Goal: Task Accomplishment & Management: Use online tool/utility

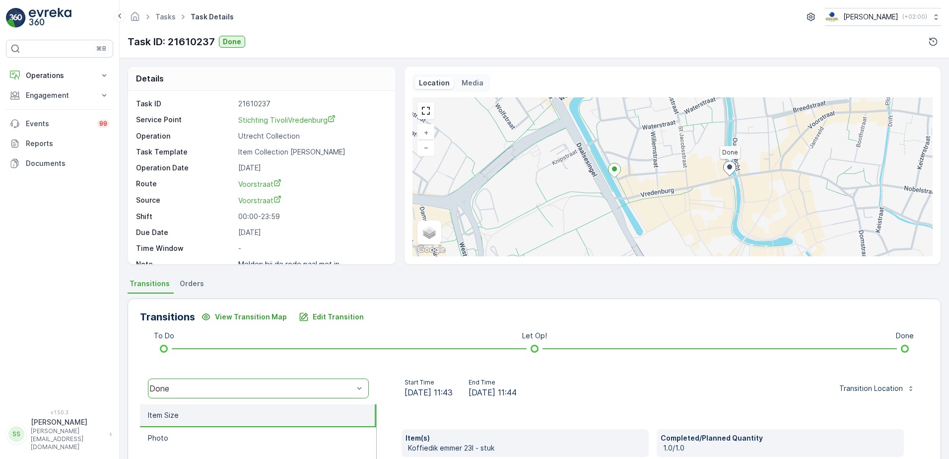
scroll to position [166, 0]
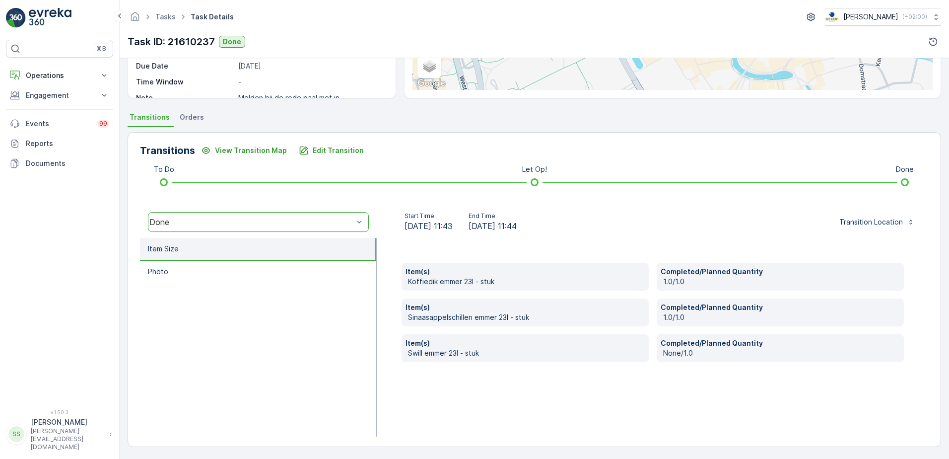
click at [397, 161] on div "Transitions View Transition Map Edit Transition To Do Let Op! Done option Done,…" at bounding box center [534, 289] width 813 height 315
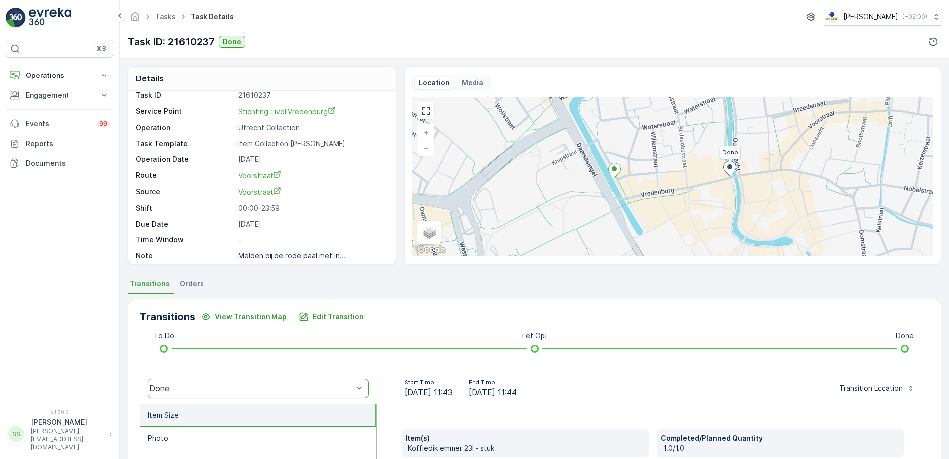
scroll to position [13, 0]
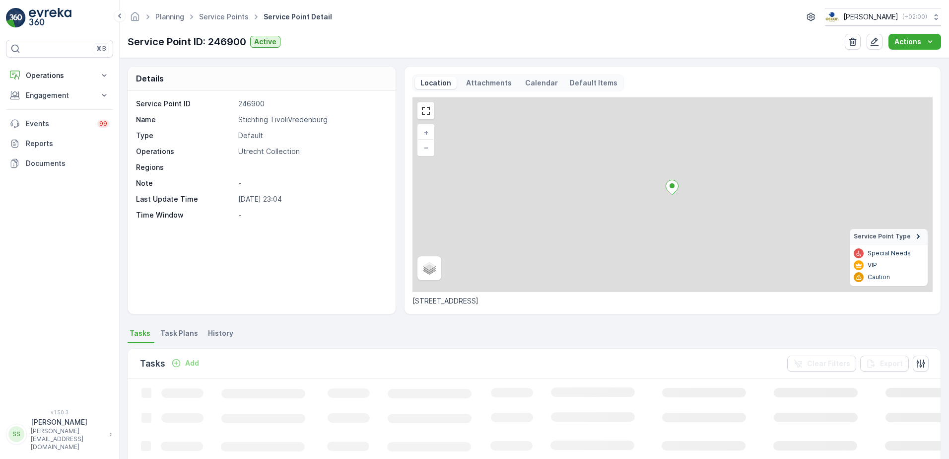
click at [357, 162] on div "Service Point ID 246900 Name Stichting TivoliVredenburg Type Default Operations…" at bounding box center [260, 159] width 249 height 121
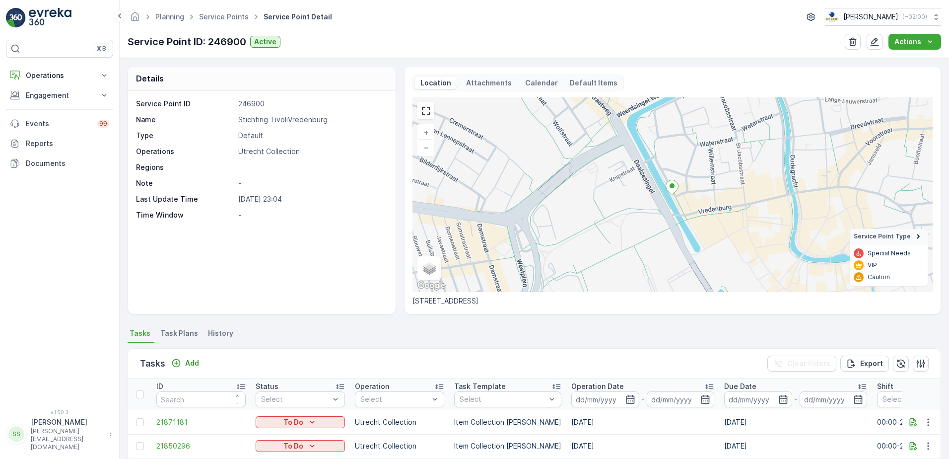
drag, startPoint x: 591, startPoint y: 8, endPoint x: 581, endPoint y: 12, distance: 10.0
click at [591, 8] on div "Planning Service Points Service Point Detail Oscar Circulair ( +02:00 )" at bounding box center [534, 17] width 813 height 18
click at [318, 193] on div "Service Point ID 246900 Name Stichting TivoliVredenburg Type Default Operations…" at bounding box center [260, 159] width 249 height 121
click at [342, 282] on div "Service Point ID 246900 Name Stichting TivoliVredenburg Type Default Operations…" at bounding box center [262, 202] width 268 height 223
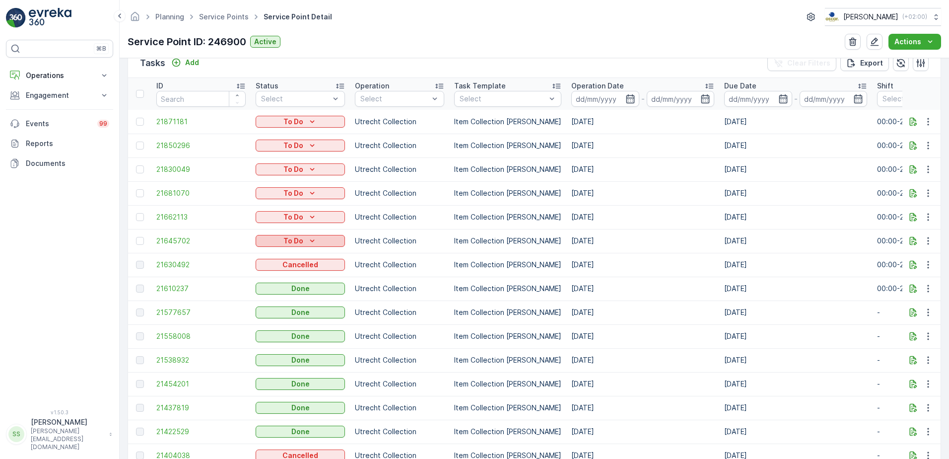
scroll to position [298, 0]
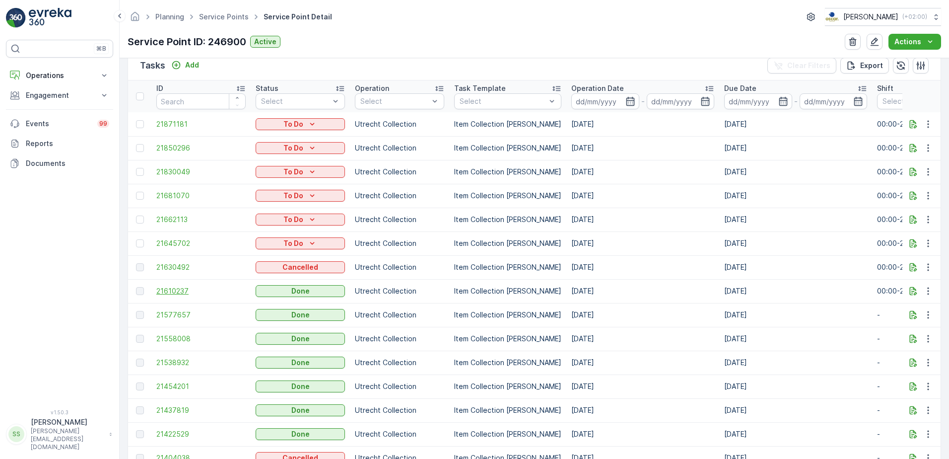
click at [173, 287] on span "21610237" at bounding box center [200, 291] width 89 height 10
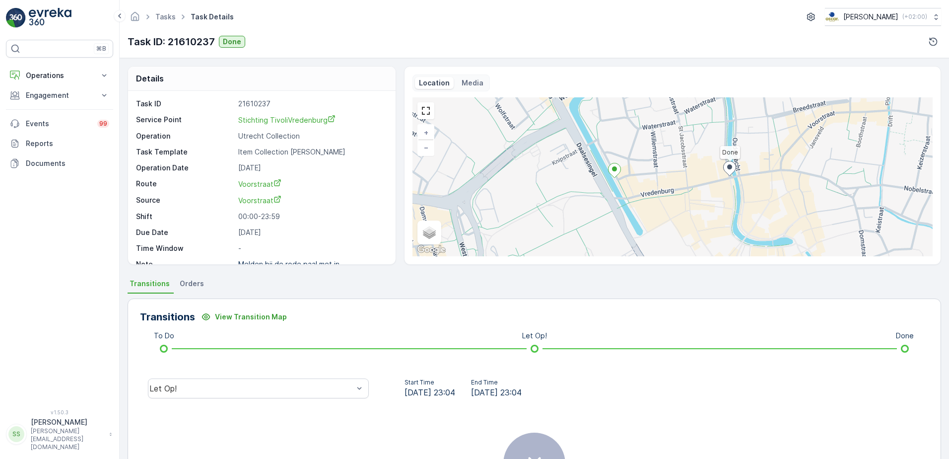
click at [365, 294] on div "Transitions View Transition Map To Do Let Op! Done Let Op! Start Time 11.09.202…" at bounding box center [534, 429] width 813 height 272
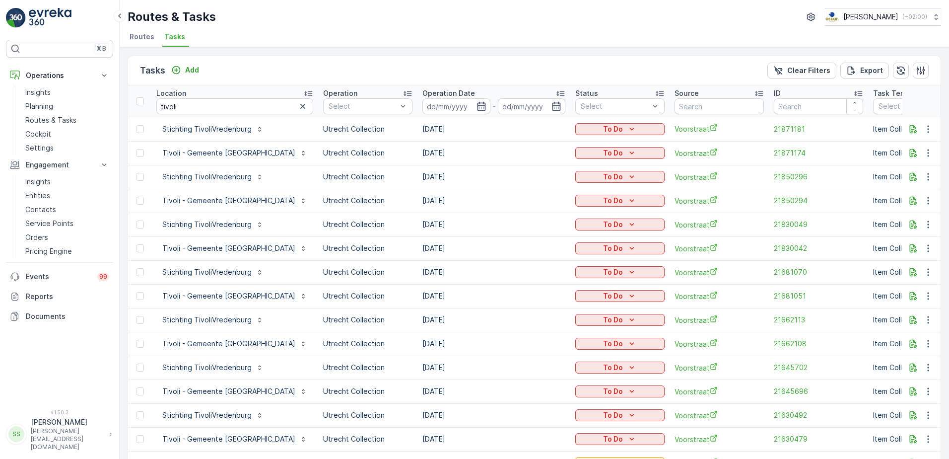
click at [251, 72] on div "Tasks Add Clear Filters Export" at bounding box center [534, 71] width 812 height 30
click at [272, 62] on div "Tasks Add Clear Filters Export" at bounding box center [534, 71] width 812 height 30
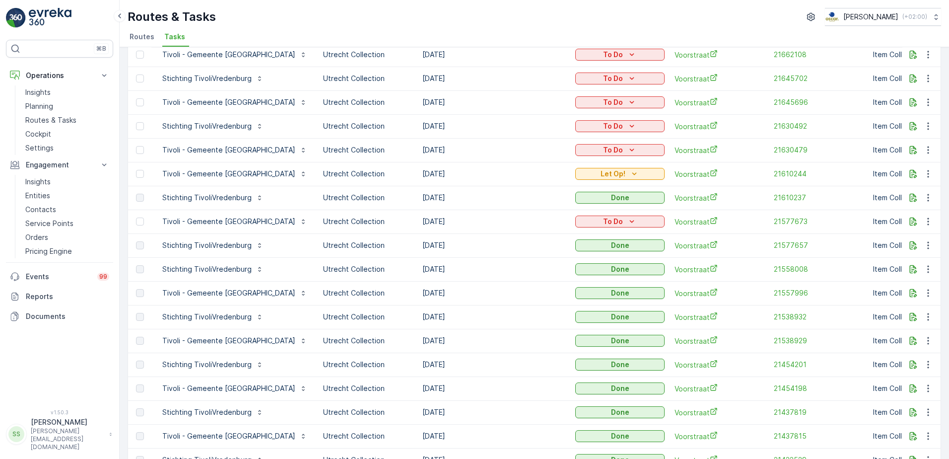
scroll to position [347, 0]
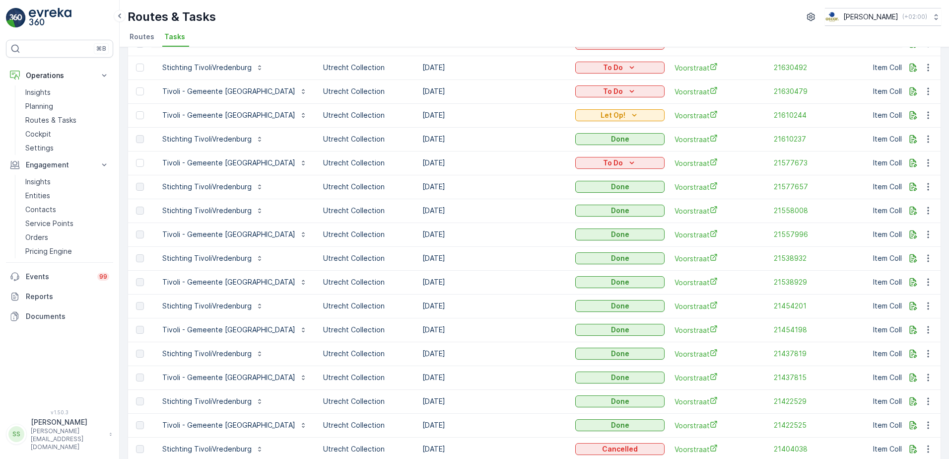
click at [249, 29] on div "Routes & Tasks [PERSON_NAME] ( +02:00 ) Routes Tasks" at bounding box center [534, 23] width 829 height 47
click at [674, 68] on span "Voorstraat" at bounding box center [718, 68] width 89 height 10
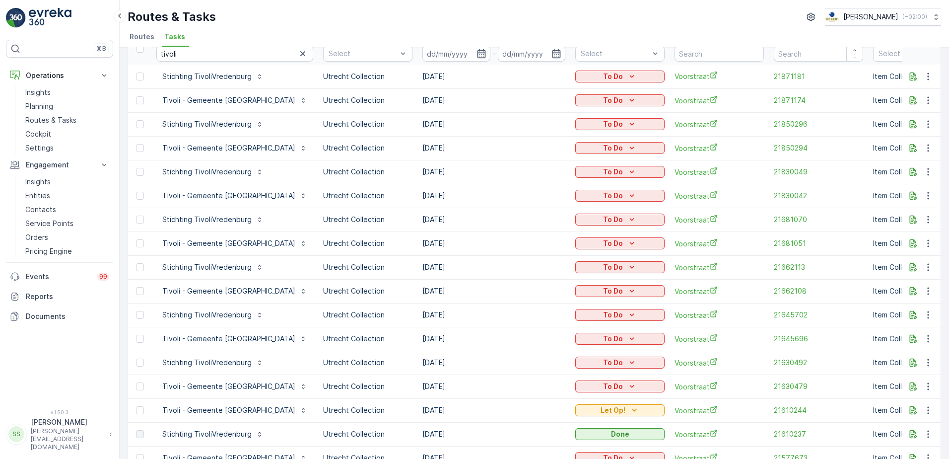
scroll to position [0, 0]
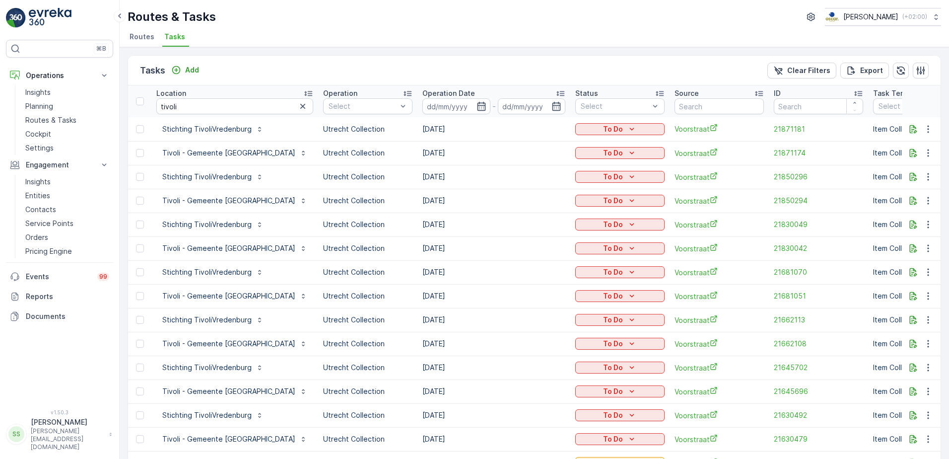
click at [321, 73] on div "Tasks Add Clear Filters Export" at bounding box center [534, 71] width 812 height 30
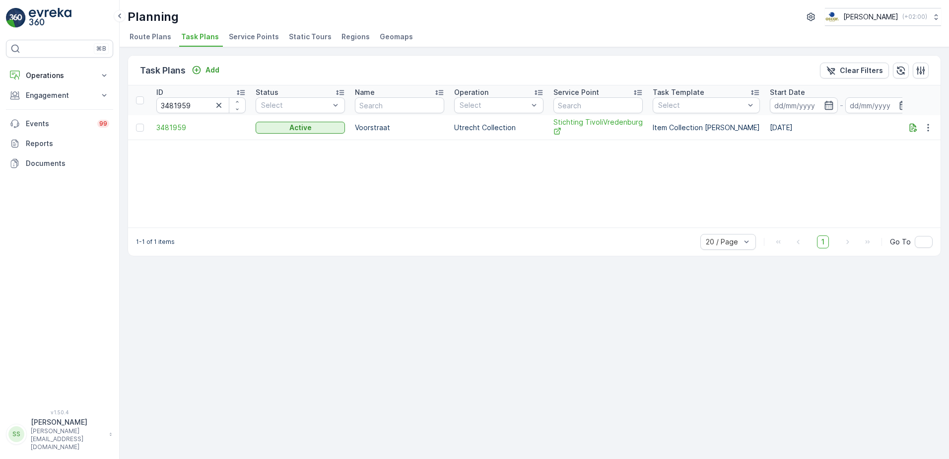
click at [133, 65] on div "Task Plans Add Clear Filters" at bounding box center [534, 71] width 812 height 30
drag, startPoint x: 39, startPoint y: 71, endPoint x: 45, endPoint y: 71, distance: 6.0
click at [39, 71] on p "Operations" at bounding box center [59, 75] width 67 height 10
click at [63, 116] on p "Routes & Tasks" at bounding box center [50, 120] width 51 height 10
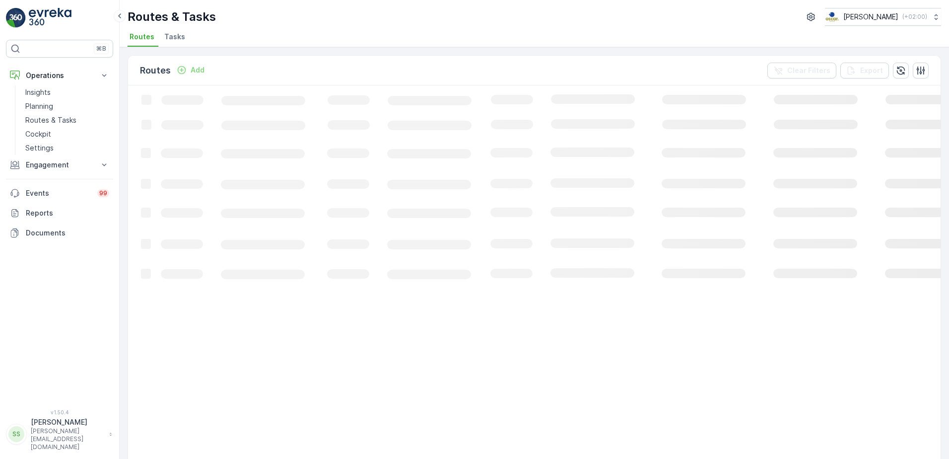
click at [340, 70] on div "Routes Add Clear Filters Export" at bounding box center [534, 71] width 812 height 30
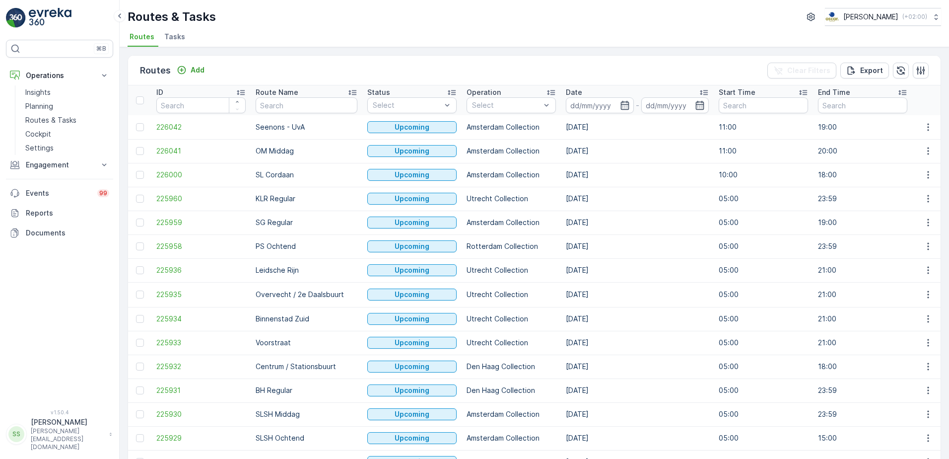
click at [294, 70] on div "Routes Add Clear Filters Export" at bounding box center [534, 71] width 812 height 30
click at [171, 32] on span "Tasks" at bounding box center [174, 37] width 21 height 10
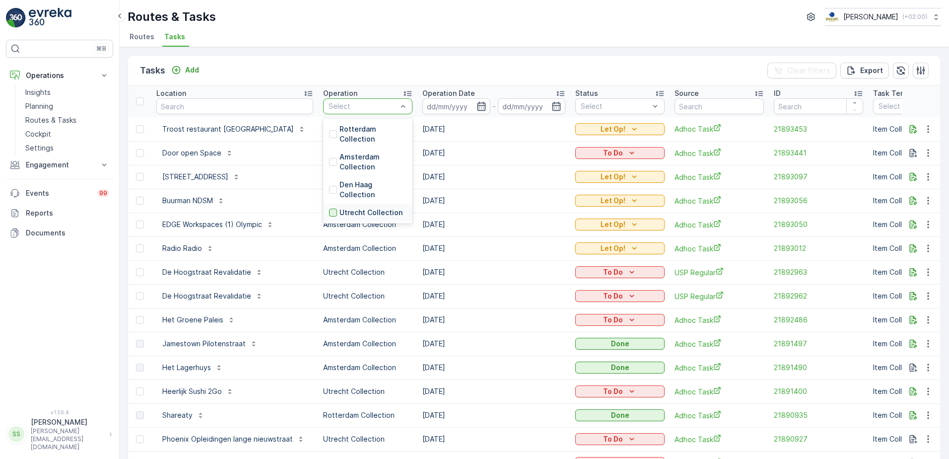
click at [330, 210] on div at bounding box center [333, 212] width 8 height 8
click at [318, 75] on div "Tasks Add Clear Filters Export" at bounding box center [534, 71] width 812 height 30
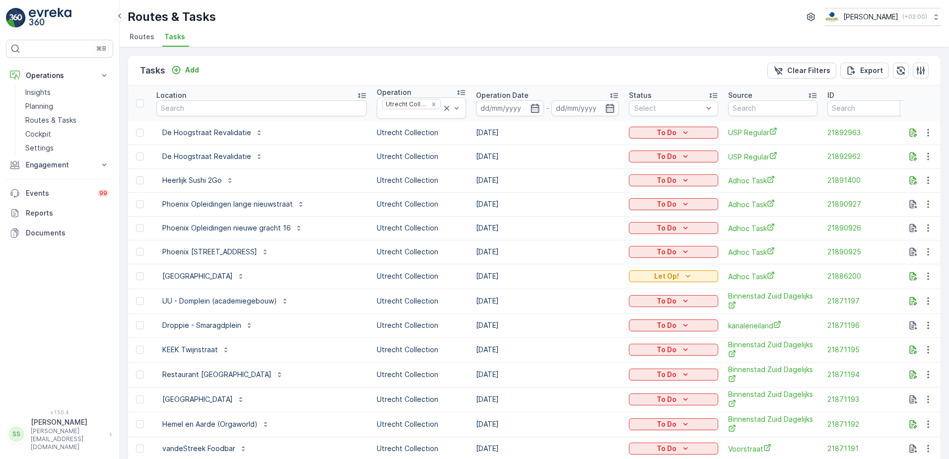
click at [469, 80] on div "Tasks Add Clear Filters Export" at bounding box center [534, 71] width 812 height 30
click at [352, 51] on div "Tasks Add Clear Filters Export Location Operation Utrecht Collection Operation …" at bounding box center [534, 252] width 829 height 411
click at [530, 106] on icon "button" at bounding box center [535, 108] width 10 height 10
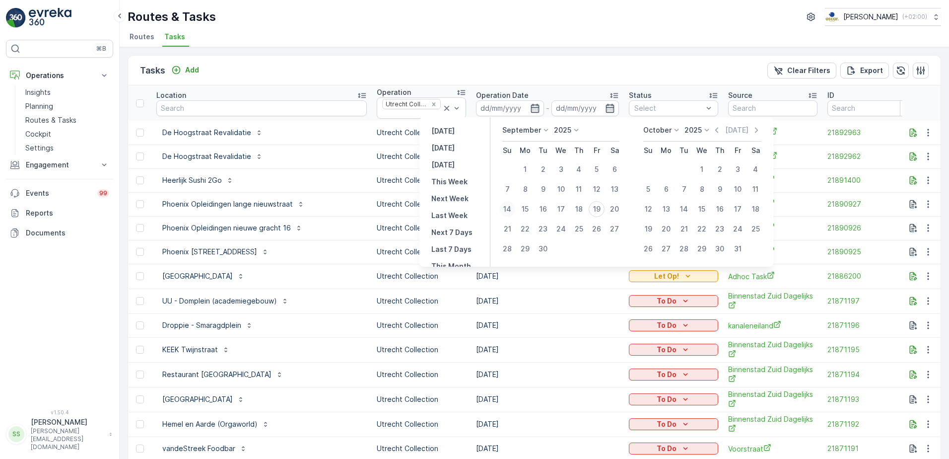
click at [509, 209] on div "14" at bounding box center [507, 209] width 16 height 16
type input "[DATE]"
click at [572, 68] on div "Tasks Add Clear Filters Export" at bounding box center [534, 71] width 812 height 30
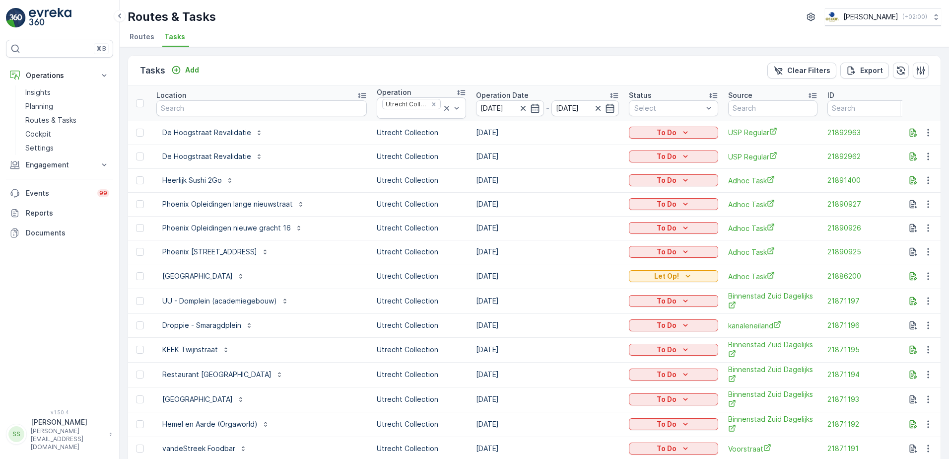
type input "[DATE]"
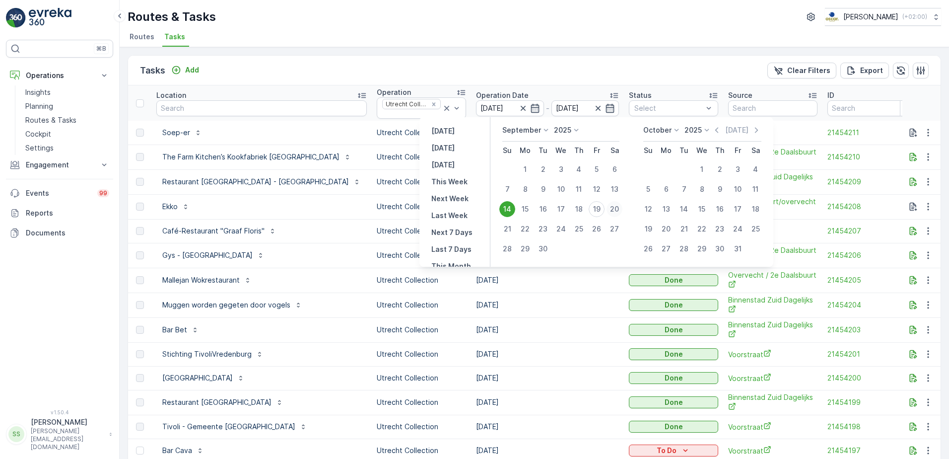
click at [620, 209] on div "20" at bounding box center [614, 209] width 16 height 16
type input "[DATE]"
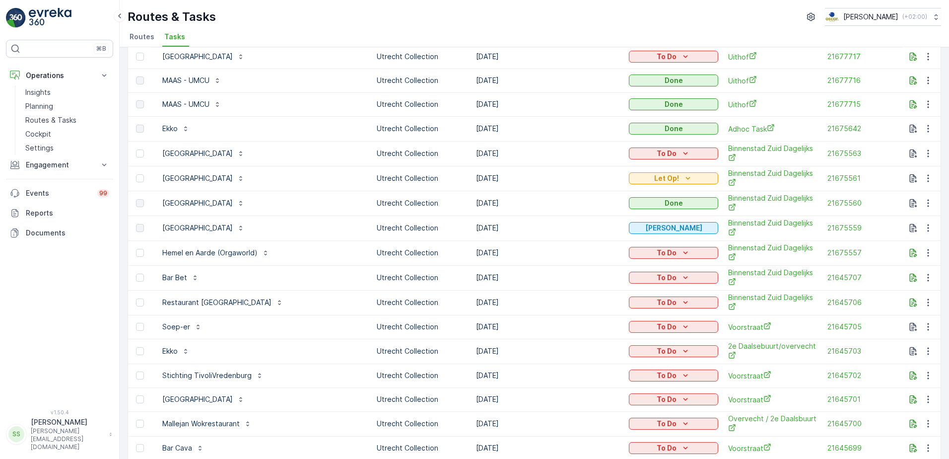
scroll to position [666, 0]
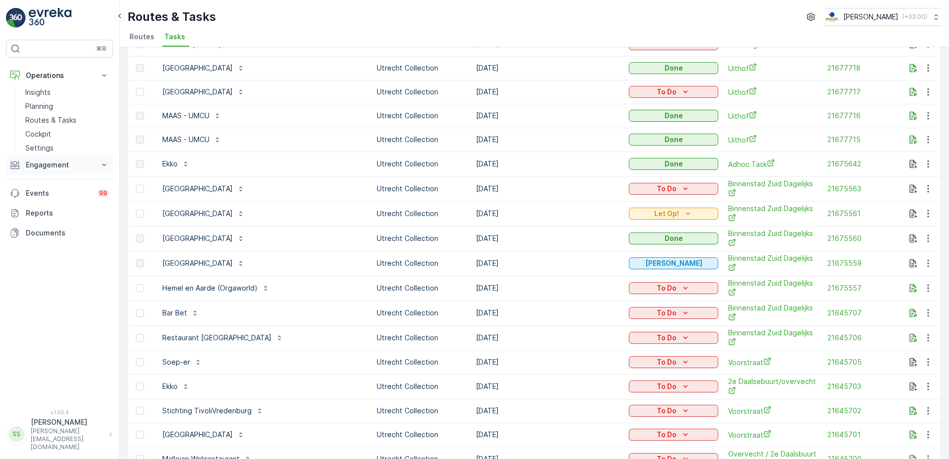
click at [54, 167] on p "Engagement" at bounding box center [59, 165] width 67 height 10
click at [42, 181] on p "Insights" at bounding box center [37, 182] width 25 height 10
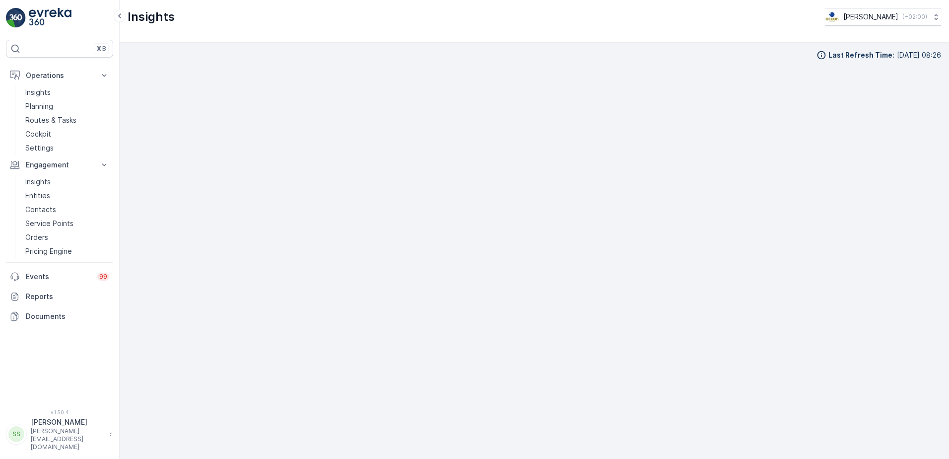
scroll to position [10, 0]
click at [466, 28] on div "Insights [PERSON_NAME] ( +02:00 )" at bounding box center [534, 21] width 829 height 42
